Goal: Task Accomplishment & Management: Complete application form

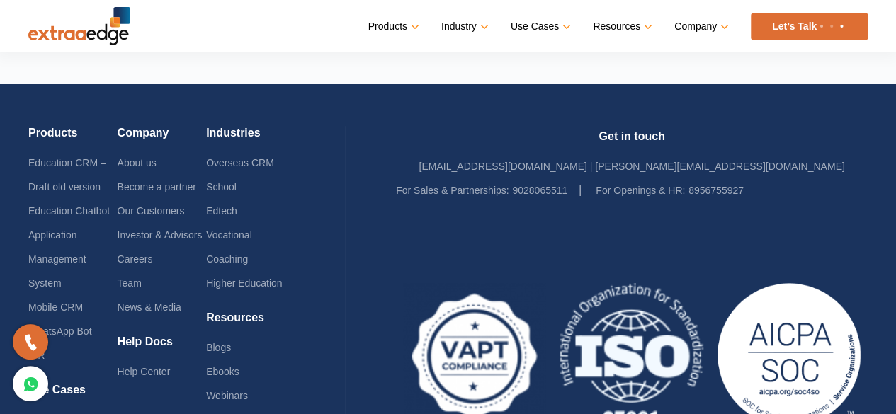
scroll to position [3459, 0]
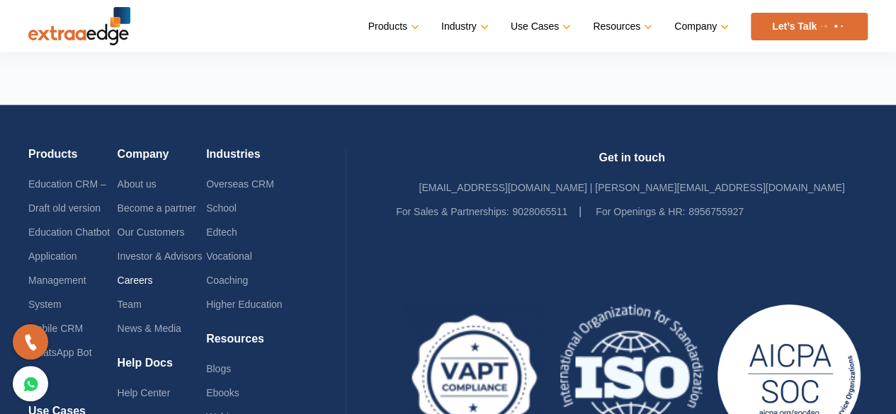
click at [142, 275] on link "Careers" at bounding box center [135, 280] width 35 height 11
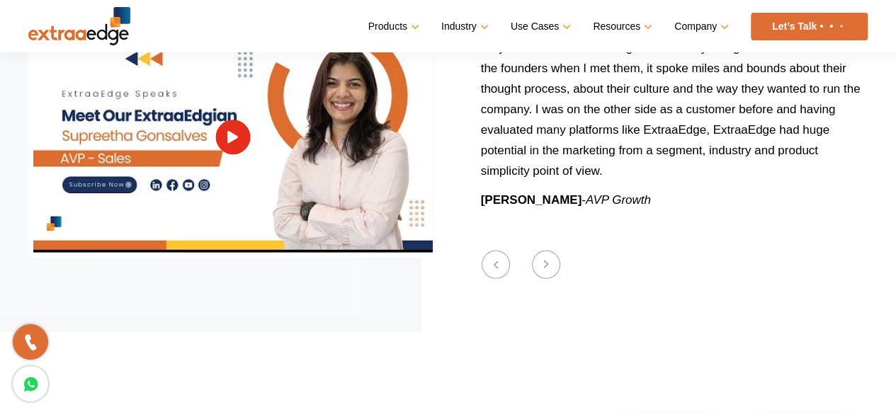
scroll to position [1841, 0]
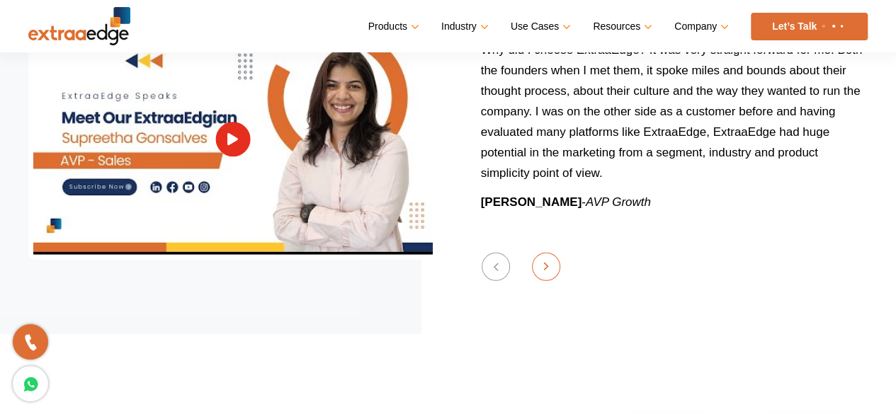
click at [554, 237] on div "Previous Wearing multiple hats at ExtraaEdge At ExtraaEdge, your past experienc…" at bounding box center [447, 139] width 839 height 241
click at [554, 253] on button "Next" at bounding box center [546, 267] width 28 height 28
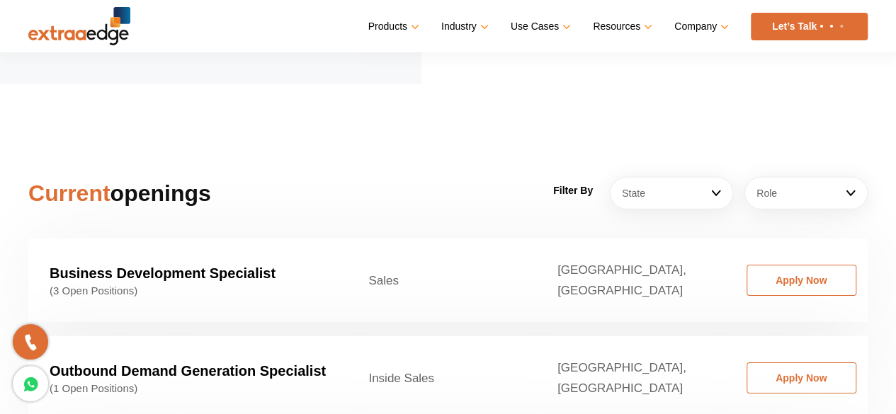
scroll to position [2110, 0]
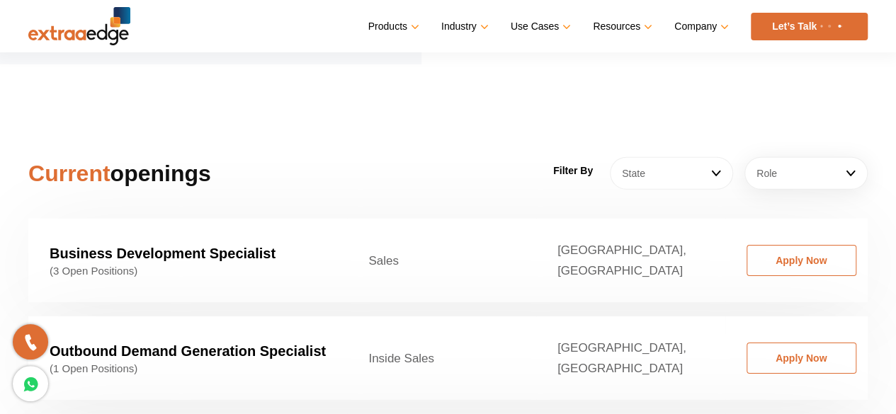
click at [712, 157] on link "State" at bounding box center [671, 173] width 123 height 33
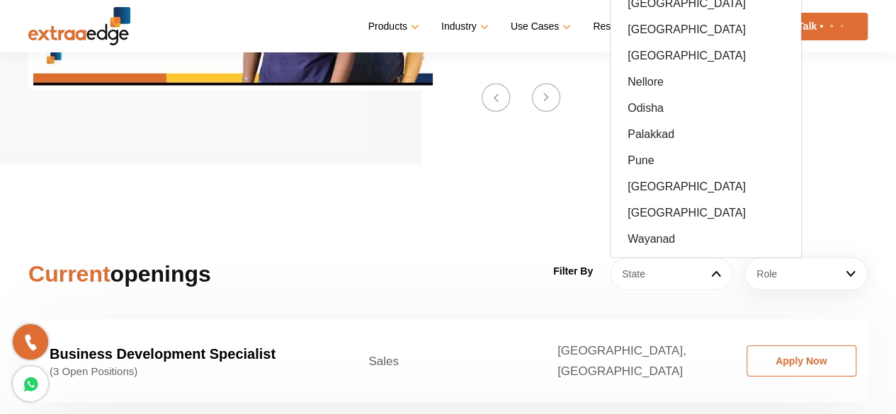
scroll to position [2051, 0]
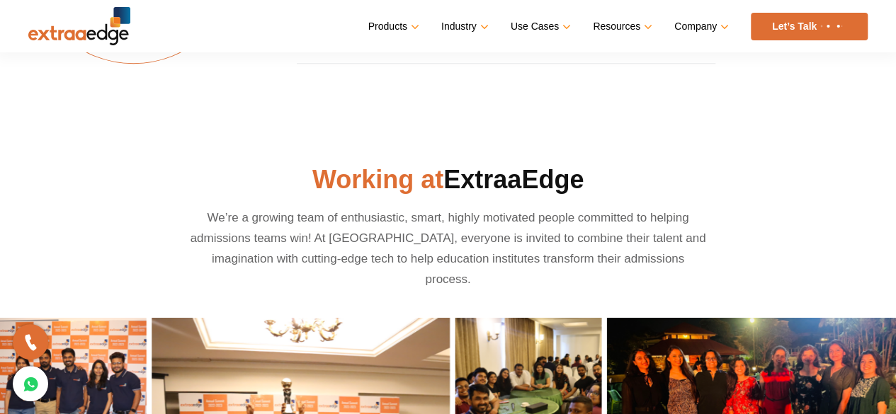
scroll to position [574, 0]
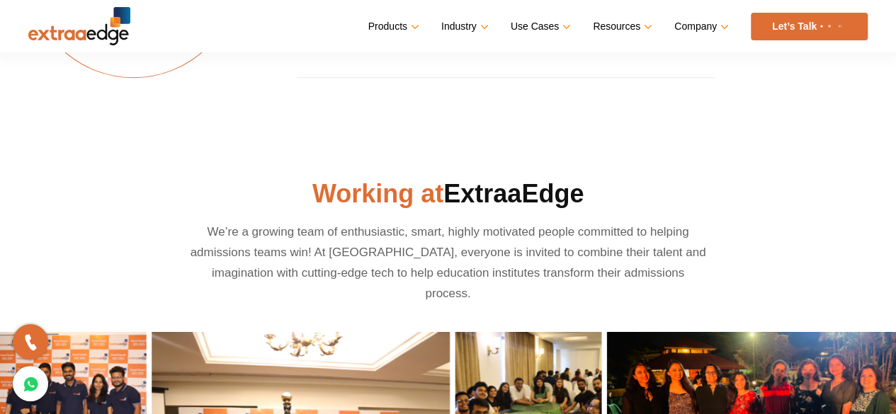
click at [95, 16] on img at bounding box center [79, 26] width 102 height 38
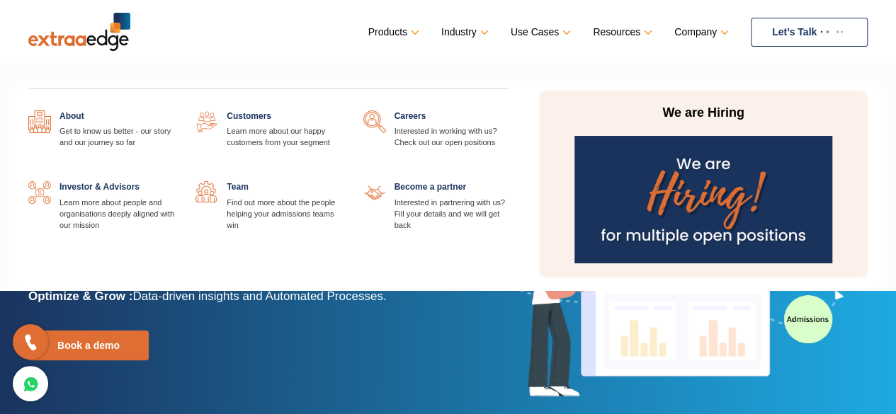
click at [509, 110] on link at bounding box center [509, 110] width 0 height 0
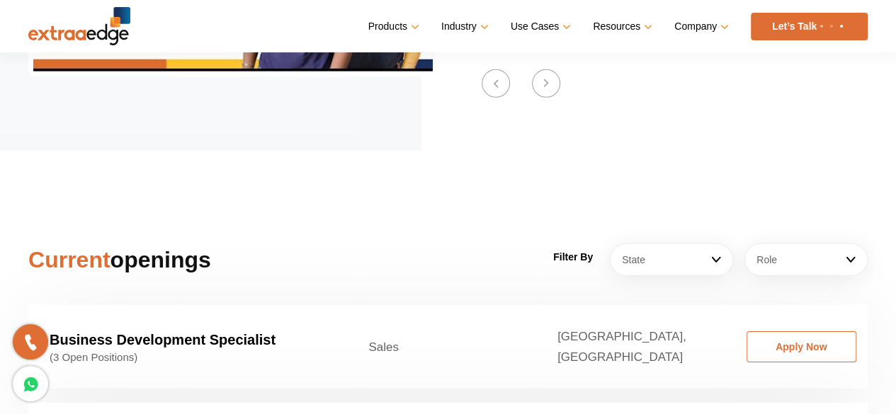
scroll to position [2229, 0]
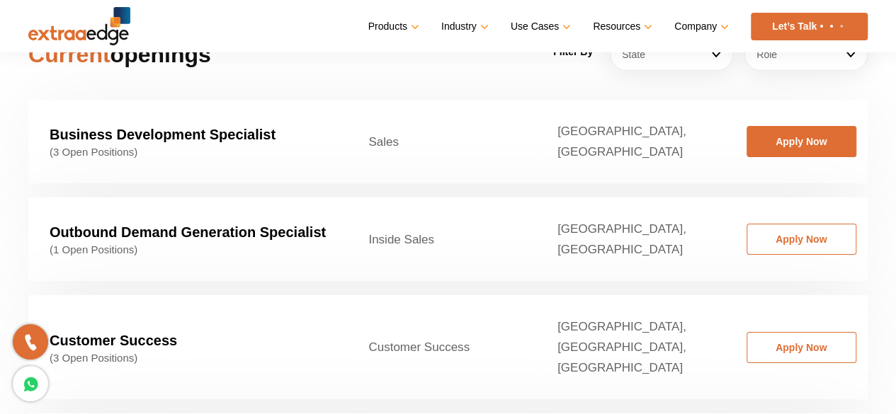
click at [776, 127] on link "Apply Now" at bounding box center [801, 141] width 110 height 31
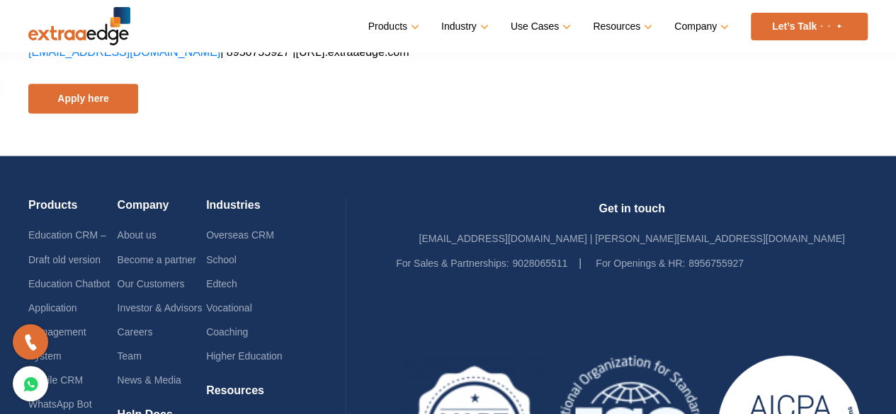
scroll to position [924, 0]
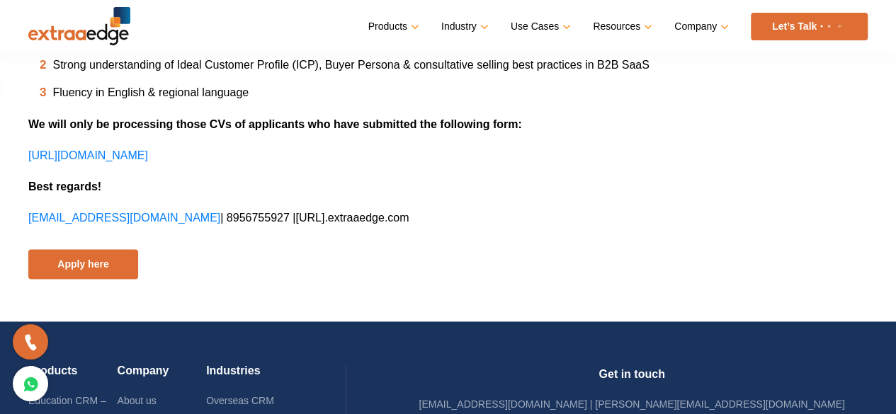
drag, startPoint x: 271, startPoint y: 69, endPoint x: 228, endPoint y: 179, distance: 118.0
click at [228, 179] on p "Best regards!" at bounding box center [447, 186] width 839 height 21
